Goal: Information Seeking & Learning: Understand process/instructions

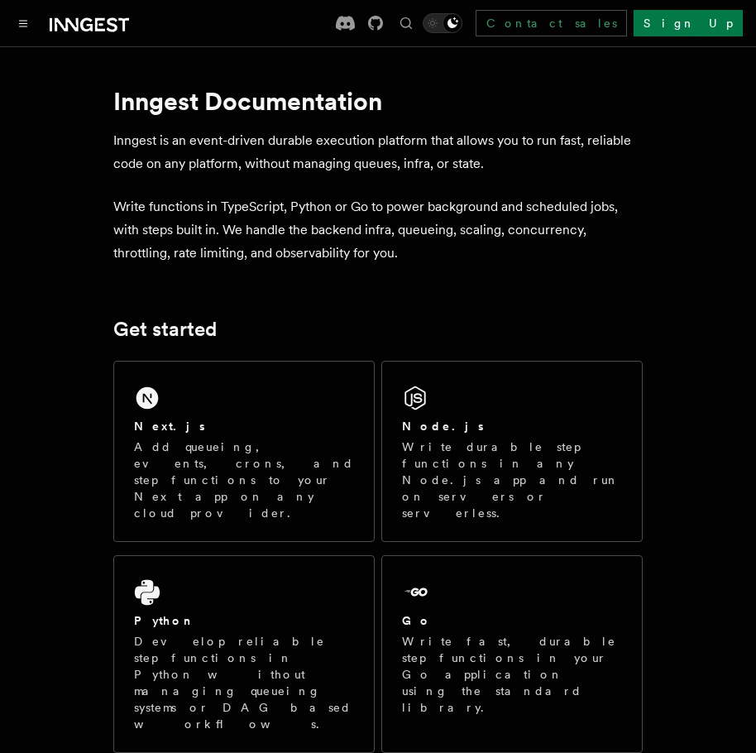
click at [11, 23] on div "Documentation Examples AgentKit Search... Ctrl+K Contact sales Sign Up" at bounding box center [378, 23] width 756 height 46
click at [20, 23] on icon "Toggle navigation" at bounding box center [23, 24] width 7 height 6
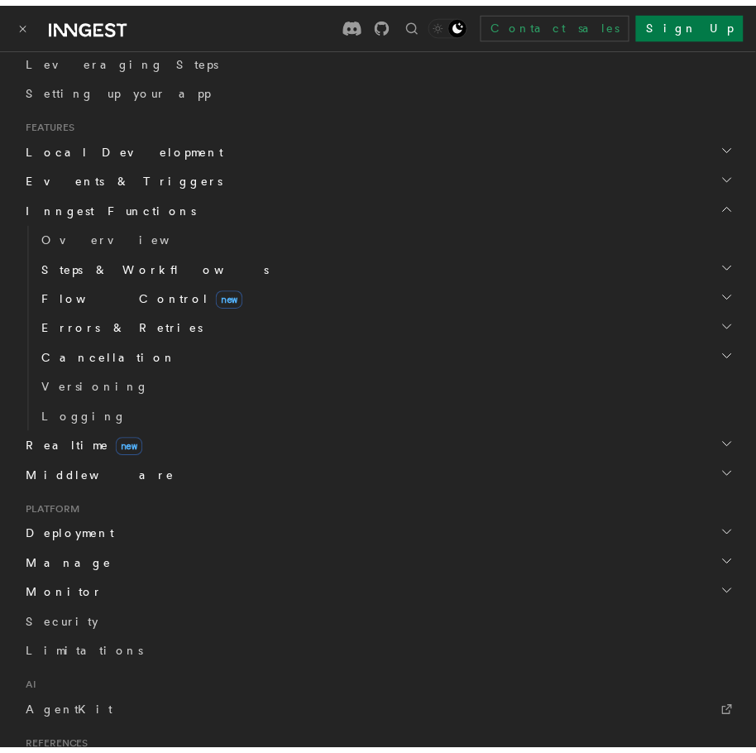
scroll to position [408, 0]
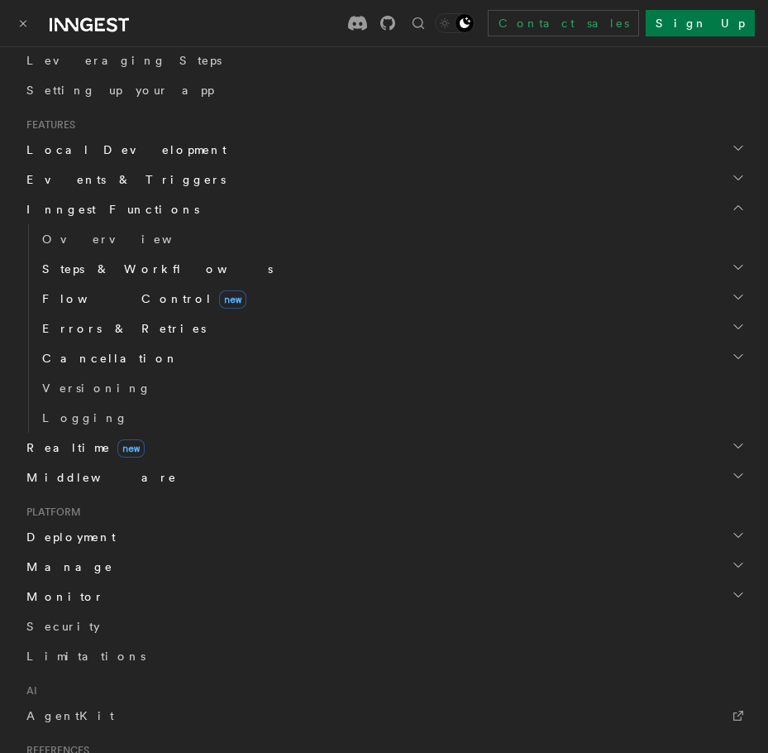
click at [732, 269] on icon "button" at bounding box center [738, 267] width 13 height 13
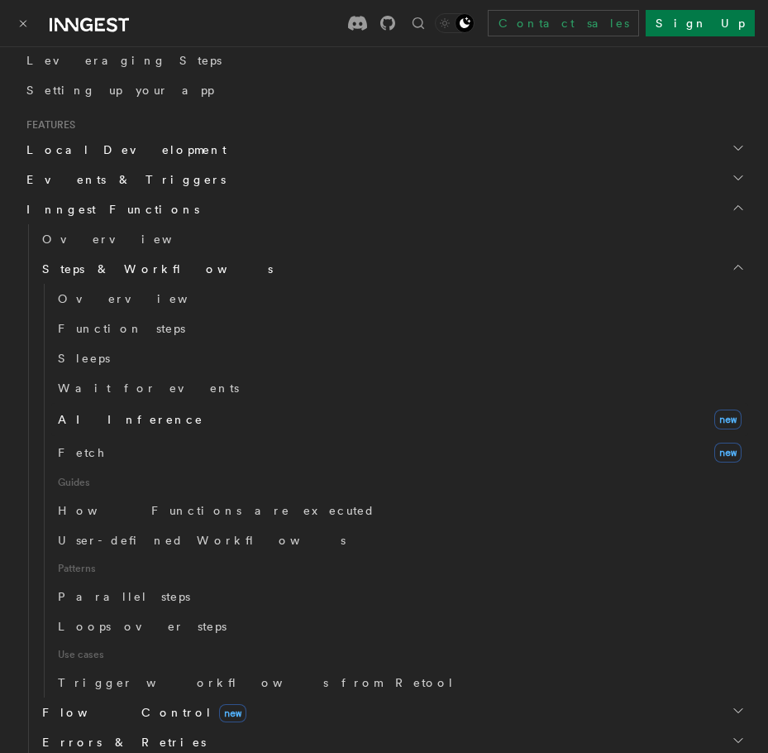
click at [74, 414] on span "AI Inference" at bounding box center [131, 419] width 146 height 13
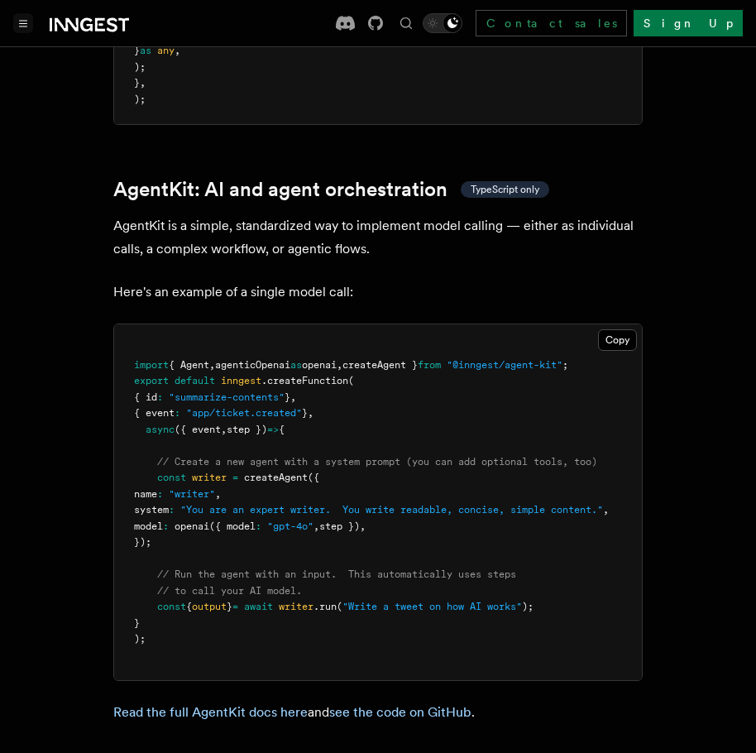
scroll to position [4936, 0]
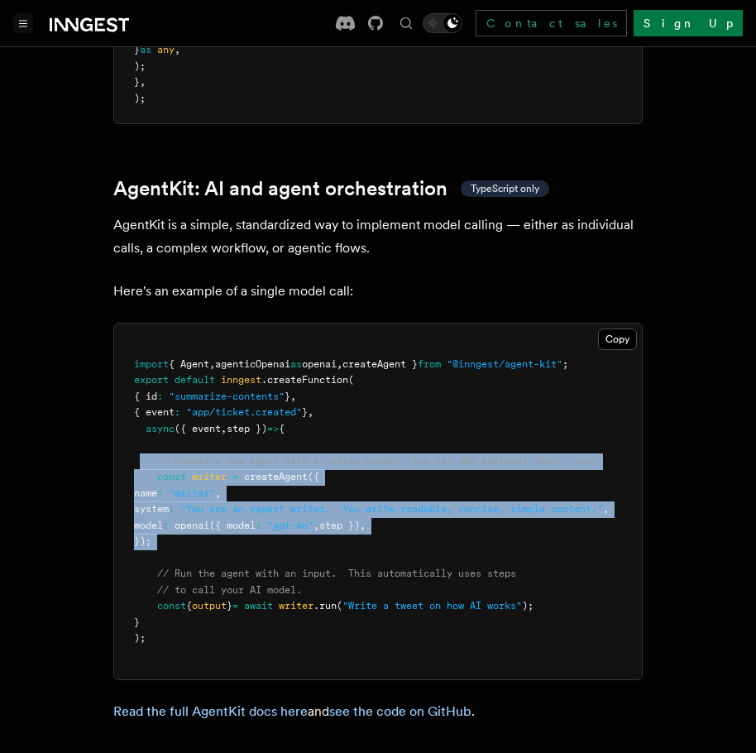
drag, startPoint x: 176, startPoint y: 532, endPoint x: 138, endPoint y: 433, distance: 105.5
click at [138, 433] on pre "import { Agent , agenticOpenai as openai , createAgent } from "@inngest/agent-k…" at bounding box center [378, 501] width 528 height 356
copy code "// Create a new agent with a system prompt (you can add optional tools, too) co…"
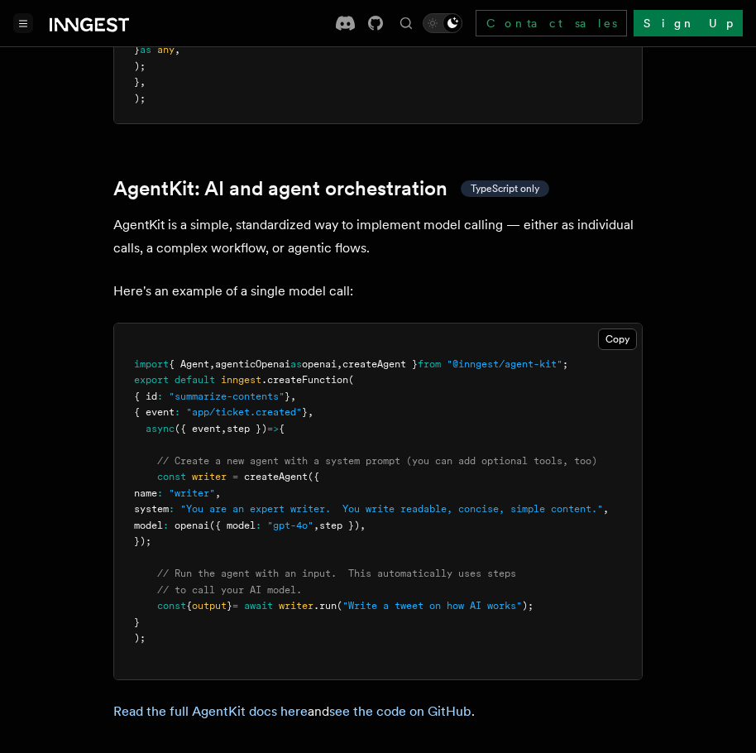
click at [399, 358] on span "createAgent }" at bounding box center [379, 364] width 75 height 12
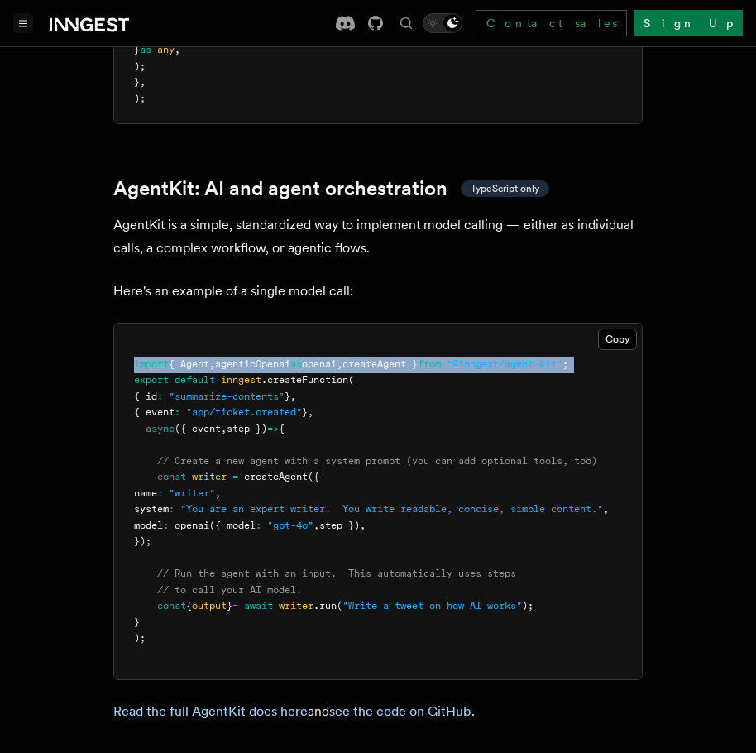
click at [399, 358] on span "createAgent }" at bounding box center [379, 364] width 75 height 12
copy code "import { Agent , agenticOpenai as openai , createAgent } from "@inngest/agent-k…"
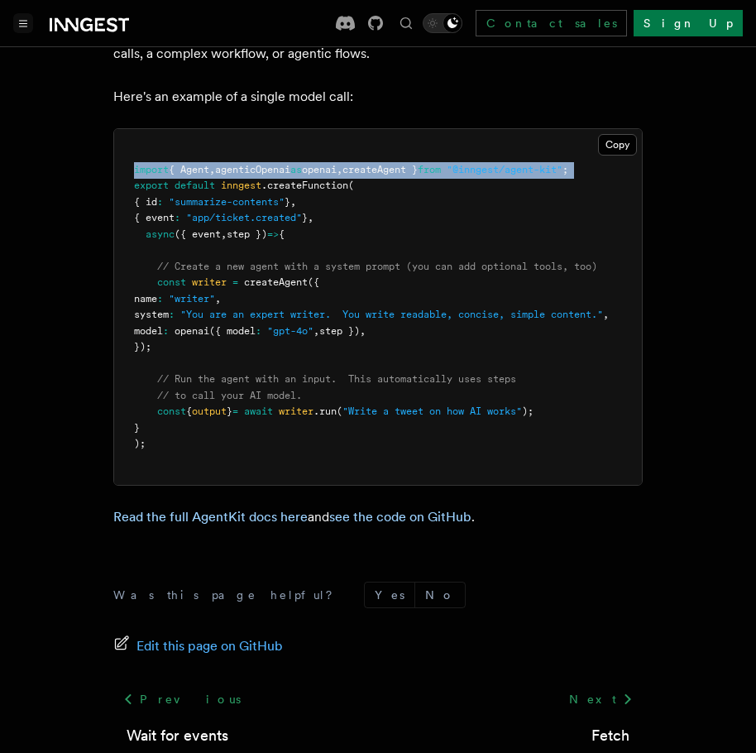
scroll to position [5126, 0]
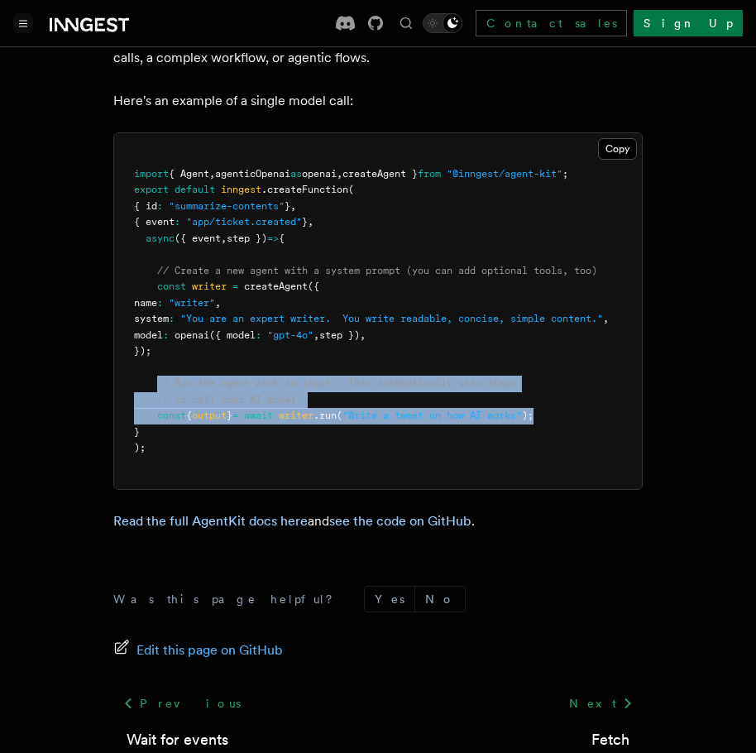
drag, startPoint x: 581, startPoint y: 392, endPoint x: 158, endPoint y: 360, distance: 423.8
click at [158, 360] on pre "import { Agent , agenticOpenai as openai , createAgent } from "@inngest/agent-k…" at bounding box center [378, 311] width 528 height 356
copy code "// Run the agent with an input. This automatically uses steps // to call your A…"
